Goal: Information Seeking & Learning: Learn about a topic

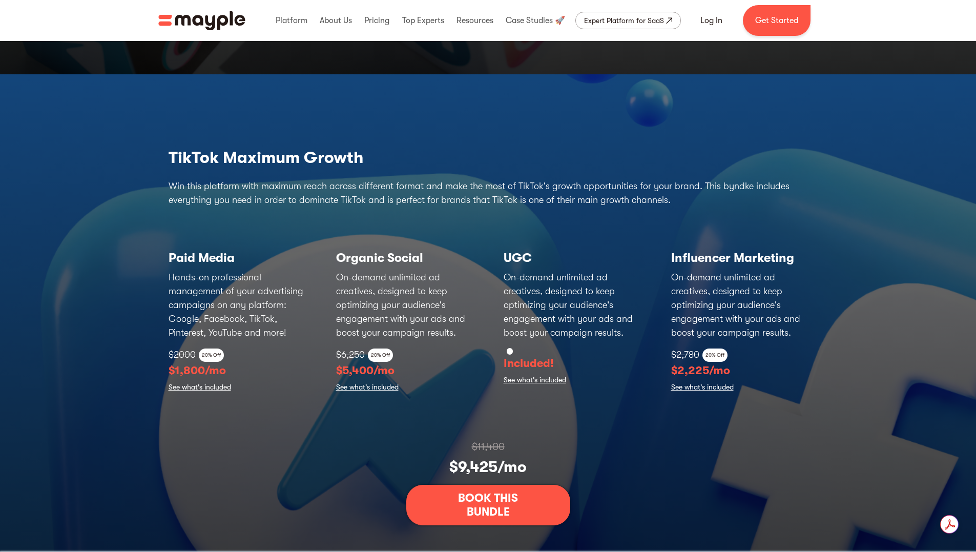
scroll to position [3193, 0]
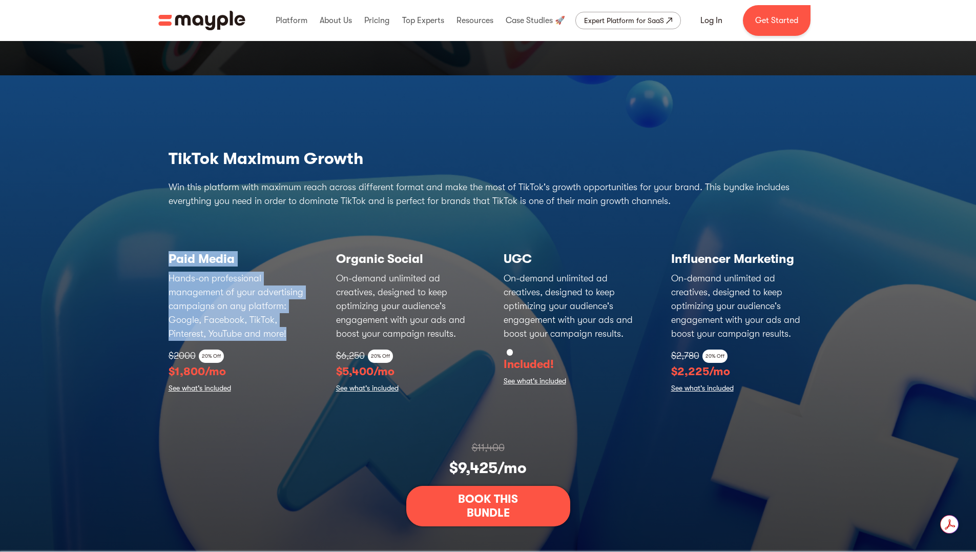
drag, startPoint x: 171, startPoint y: 258, endPoint x: 308, endPoint y: 337, distance: 158.8
click at [308, 337] on div "Paid Media Hands-on professional management of your advertising campaigns on an…" at bounding box center [488, 318] width 639 height 155
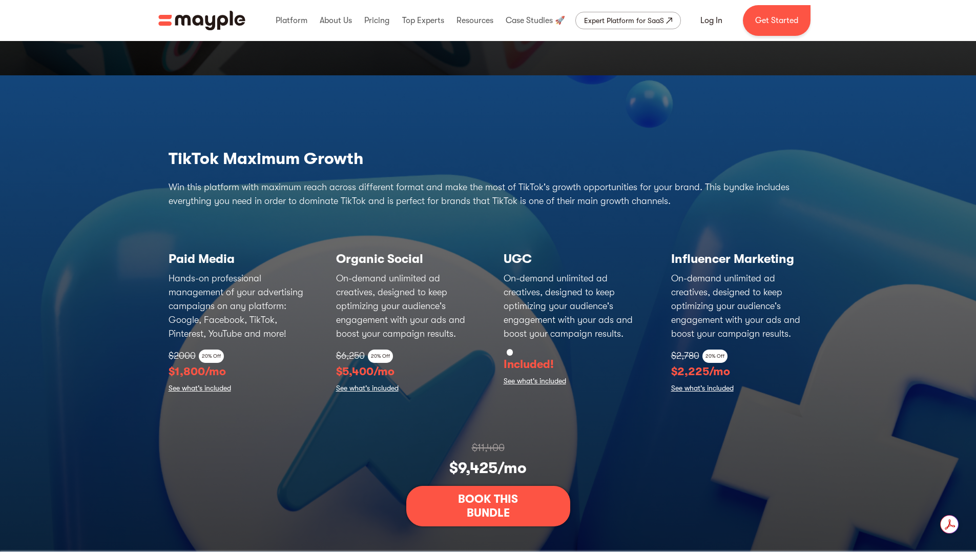
click at [336, 257] on h3 "Organic Social" at bounding box center [404, 258] width 137 height 15
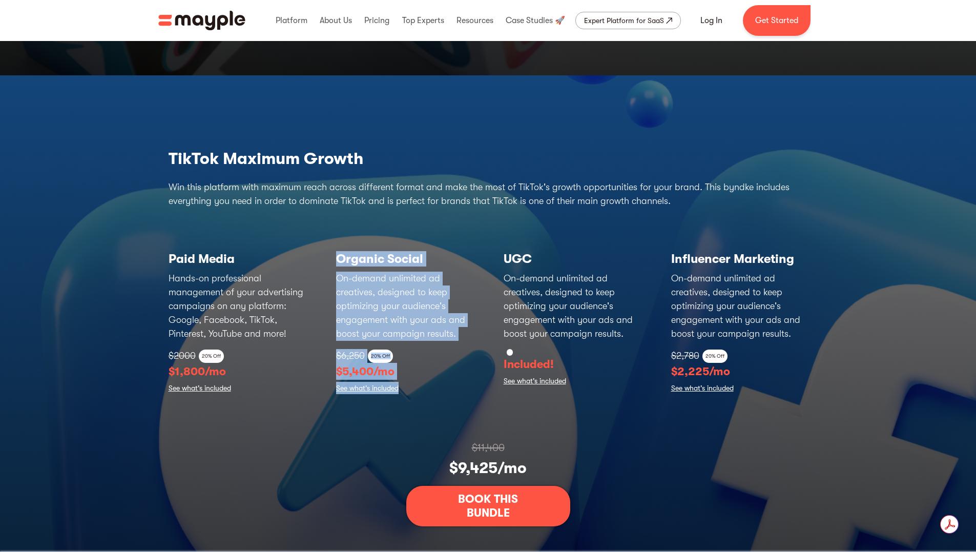
drag, startPoint x: 341, startPoint y: 263, endPoint x: 470, endPoint y: 380, distance: 174.1
click at [470, 380] on div "Organic Social On-demand unlimited ad creatives, designed to keep optimizing yo…" at bounding box center [404, 318] width 137 height 155
click at [342, 371] on p "$5,400/mo" at bounding box center [404, 371] width 137 height 17
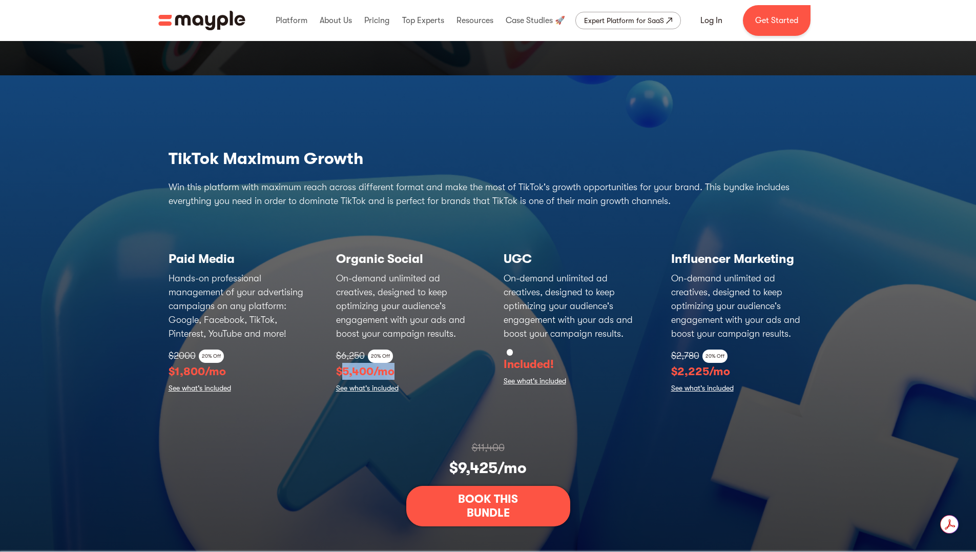
drag, startPoint x: 344, startPoint y: 371, endPoint x: 417, endPoint y: 380, distance: 73.3
click at [417, 380] on div "Organic Social On-demand unlimited ad creatives, designed to keep optimizing yo…" at bounding box center [404, 318] width 137 height 155
click at [510, 262] on h3 "UGC" at bounding box center [572, 258] width 137 height 15
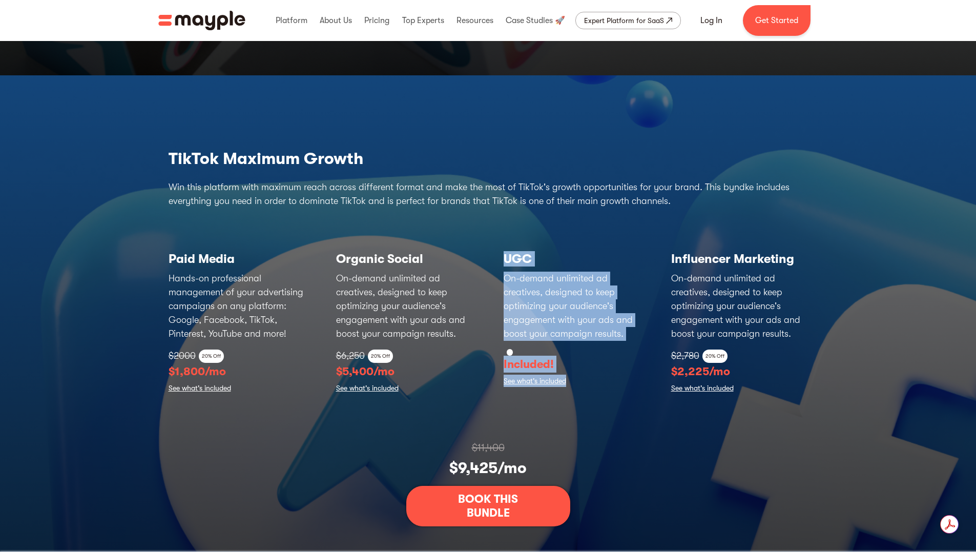
drag, startPoint x: 505, startPoint y: 258, endPoint x: 600, endPoint y: 403, distance: 173.2
click at [600, 403] on div "TikTok Maximum Growth Win this platform with maximum reach across different for…" at bounding box center [488, 337] width 656 height 380
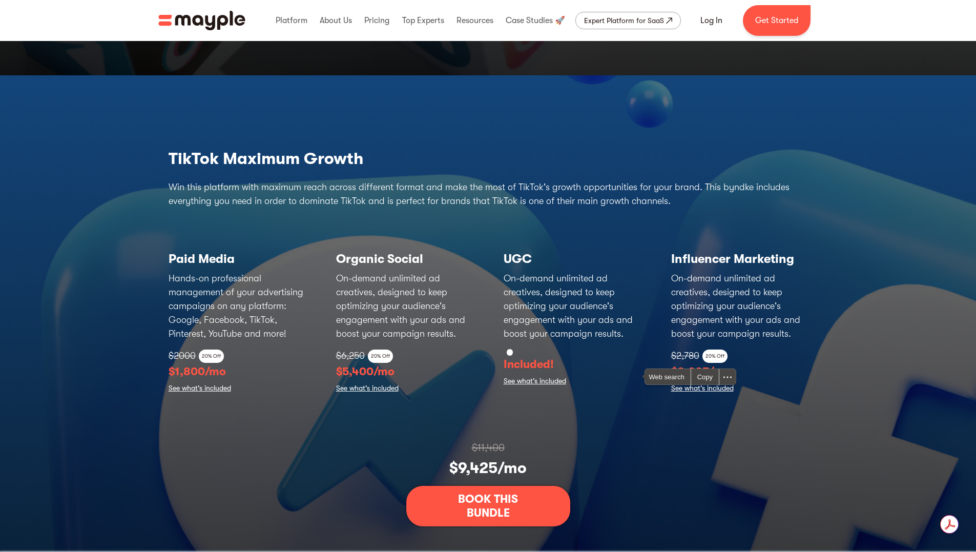
click at [721, 310] on p "On-demand unlimited ad creatives, designed to keep optimizing your audience's e…" at bounding box center [739, 306] width 137 height 69
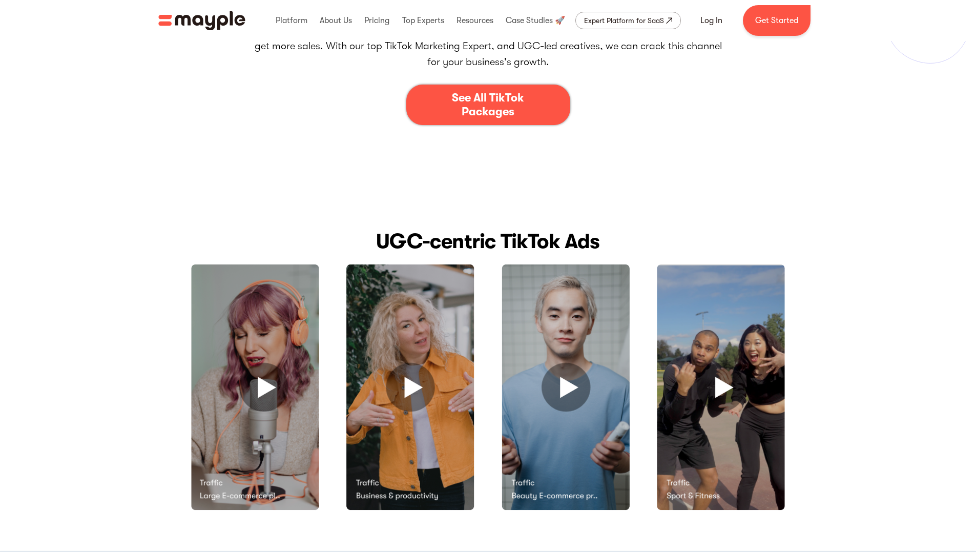
scroll to position [0, 0]
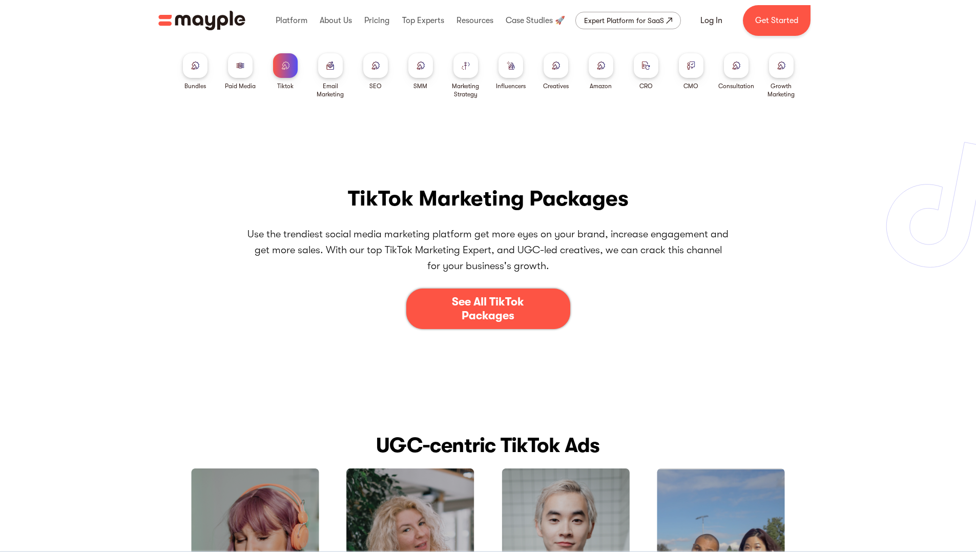
click at [661, 20] on div "Expert Platform for SaaS" at bounding box center [624, 20] width 80 height 12
